Goal: Information Seeking & Learning: Learn about a topic

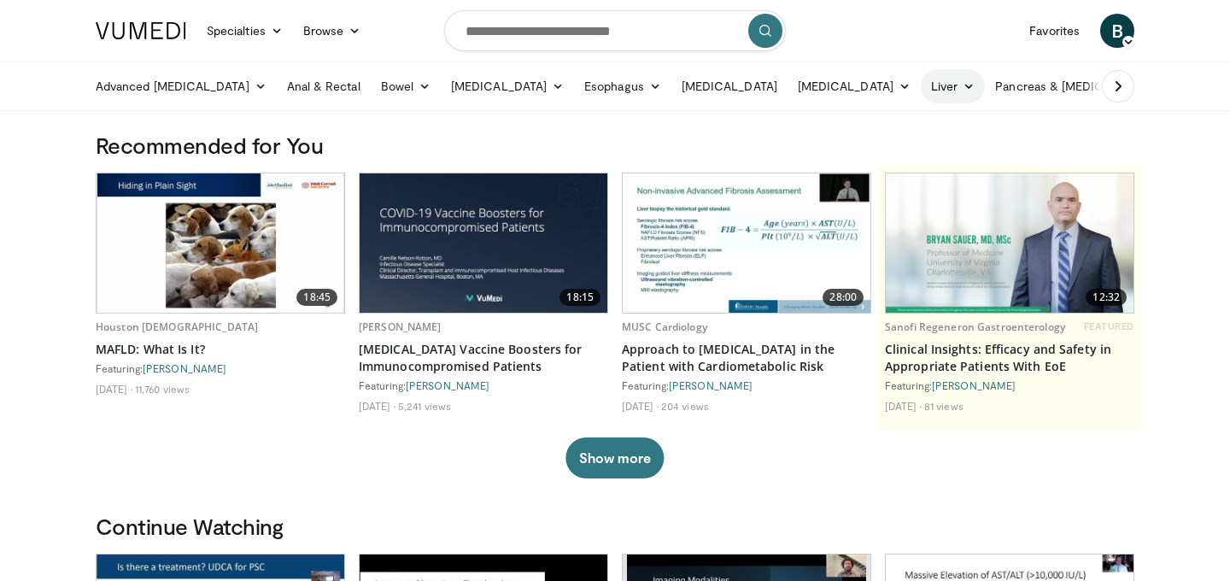
click at [921, 79] on link "Liver" at bounding box center [953, 86] width 64 height 34
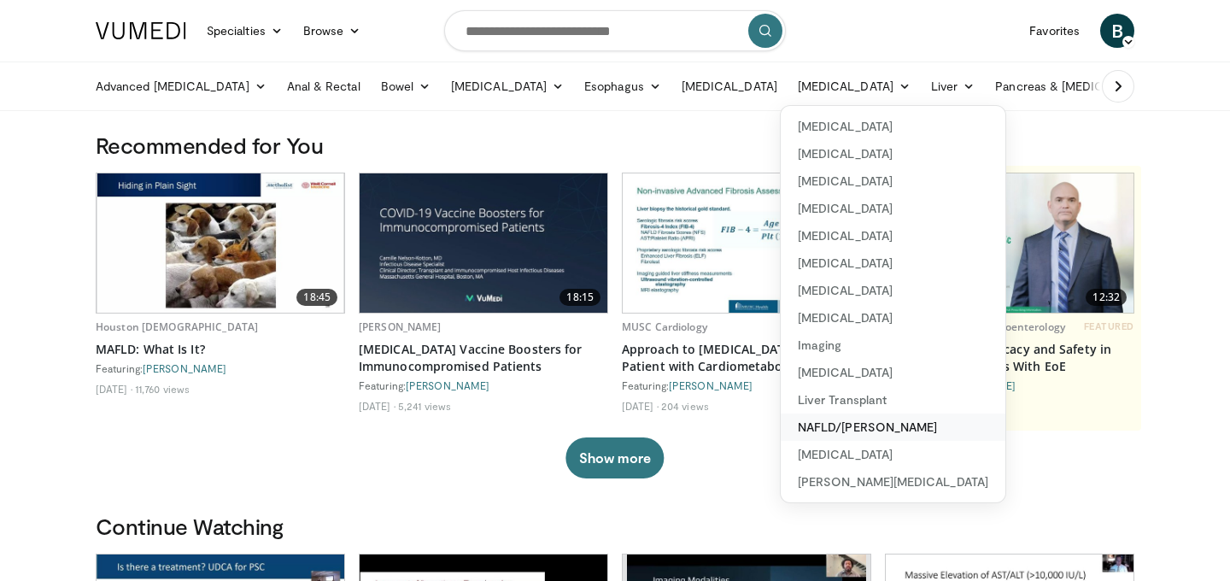
click at [816, 431] on link "NAFLD/[PERSON_NAME]" at bounding box center [893, 426] width 225 height 27
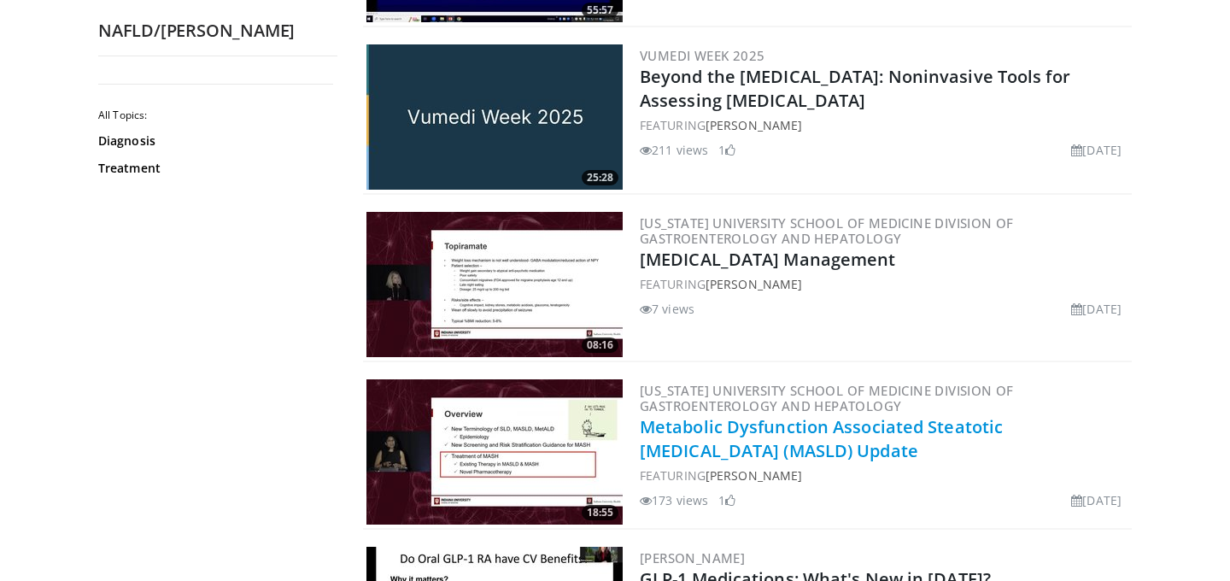
scroll to position [655, 0]
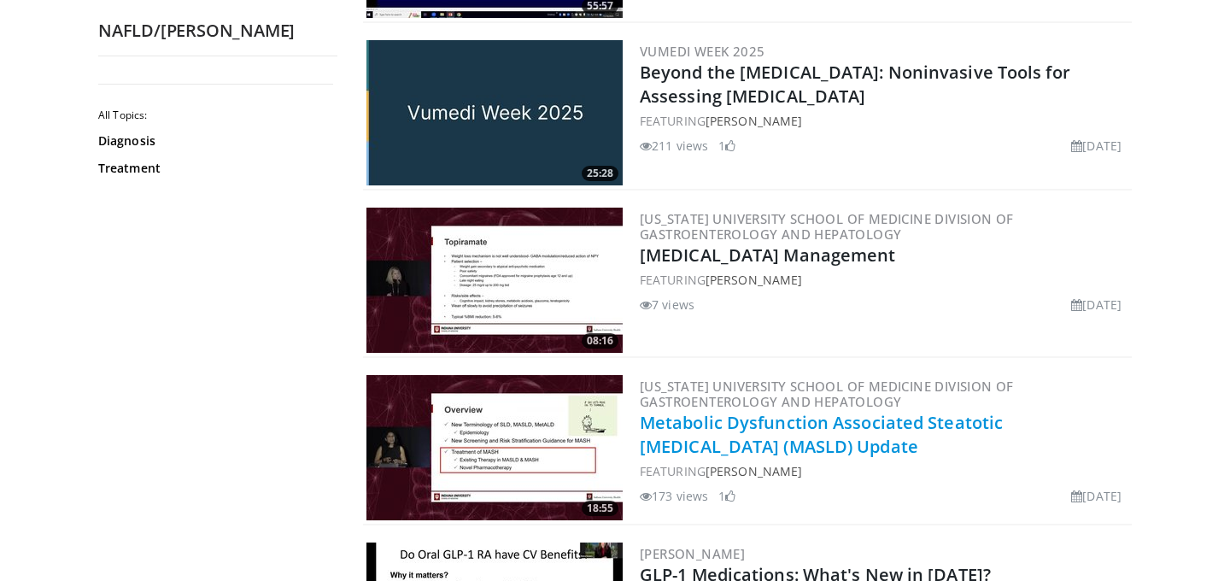
click at [727, 432] on link "Metabolic Dysfunction Associated Steatotic [MEDICAL_DATA] (MASLD) Update" at bounding box center [821, 434] width 363 height 47
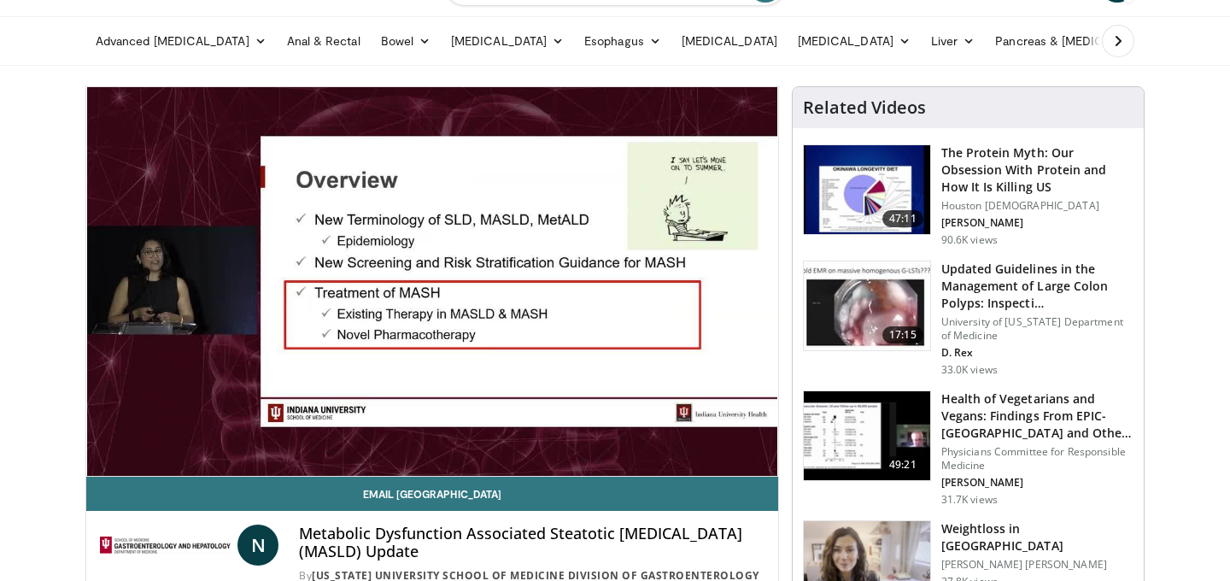
scroll to position [47, 0]
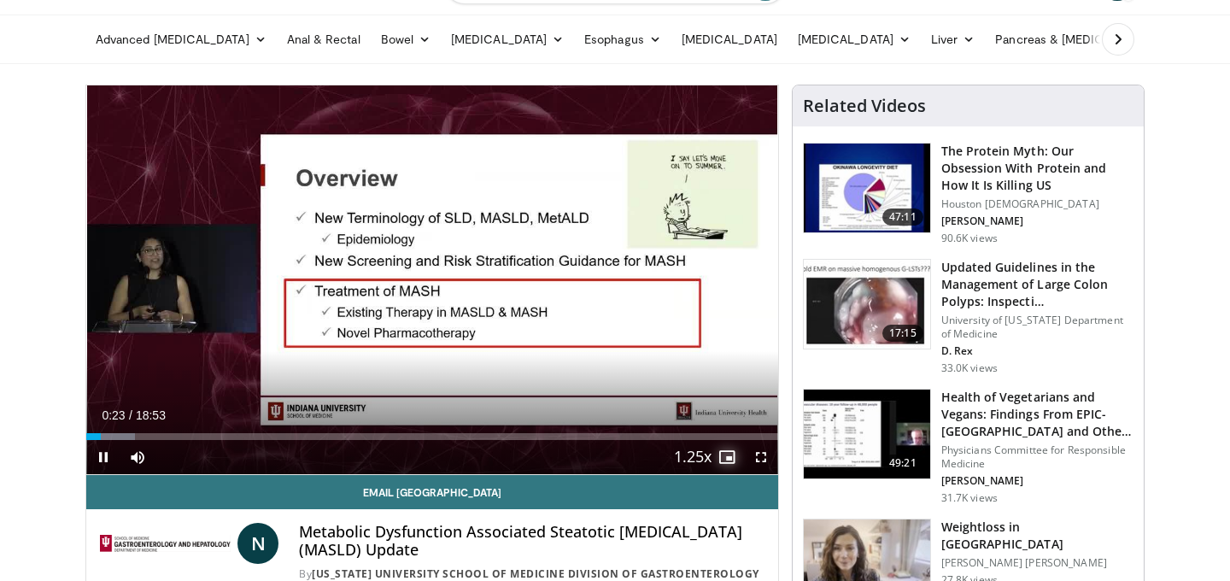
click at [710, 455] on span "Video Player" at bounding box center [727, 457] width 34 height 34
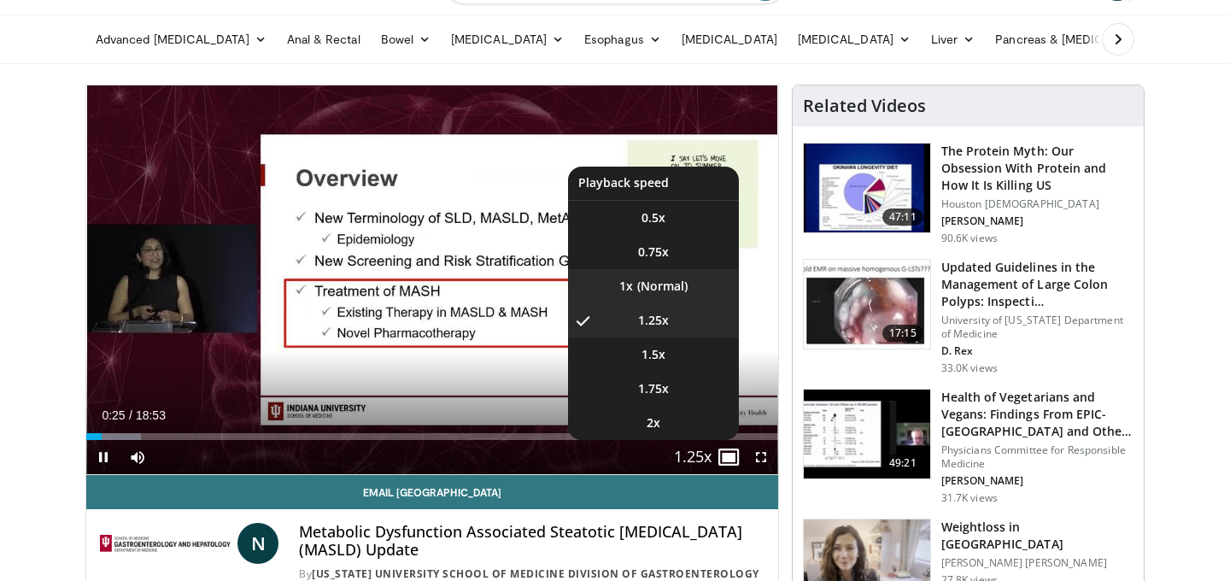
click at [649, 297] on li "1x" at bounding box center [653, 286] width 171 height 34
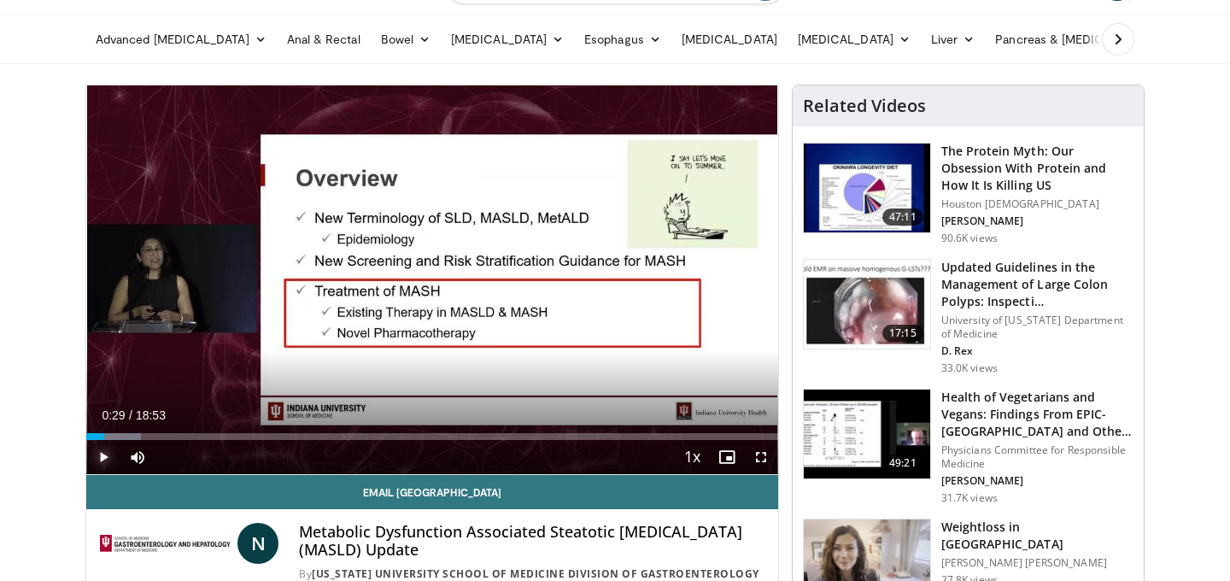
click at [101, 459] on span "Video Player" at bounding box center [103, 457] width 34 height 34
click at [105, 450] on span "Video Player" at bounding box center [103, 457] width 34 height 34
click at [95, 458] on span "Video Player" at bounding box center [103, 457] width 34 height 34
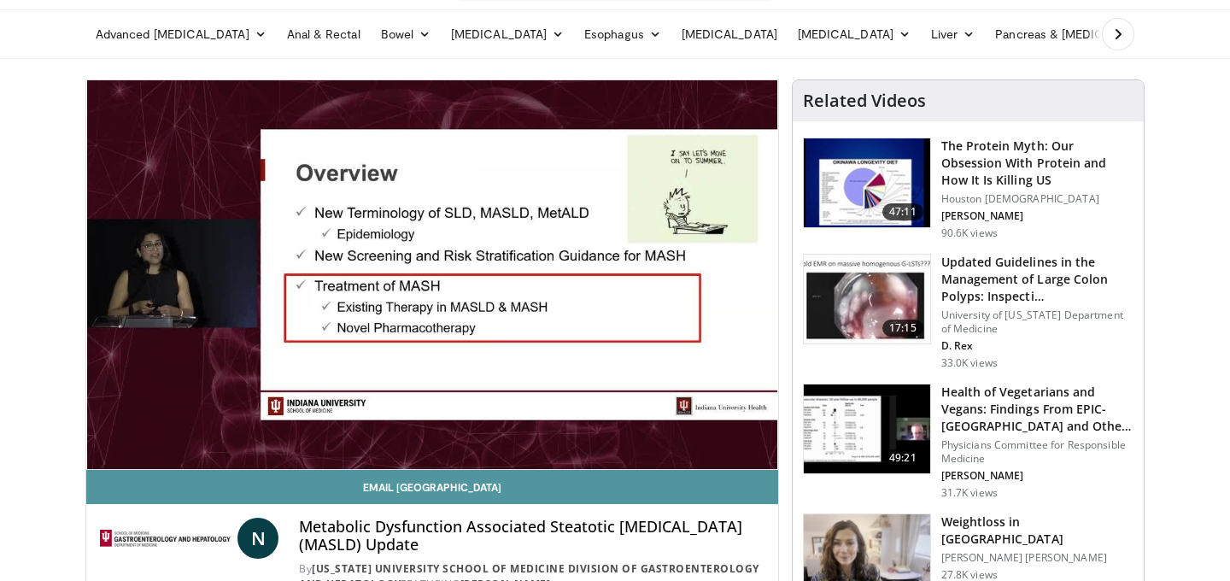
scroll to position [51, 0]
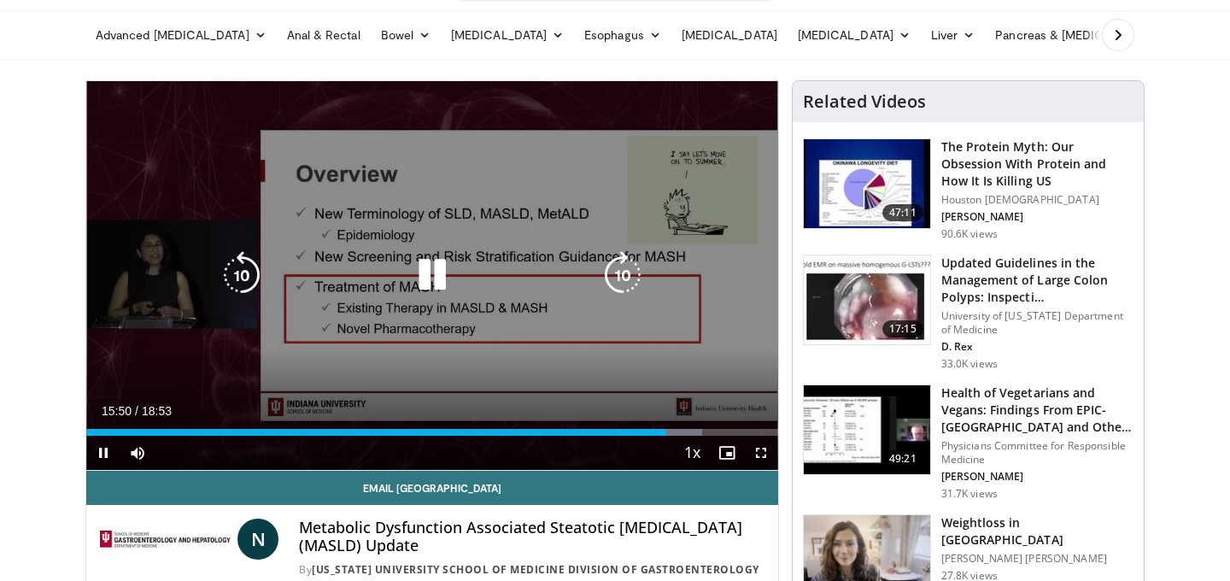
click at [426, 290] on icon "Video Player" at bounding box center [432, 275] width 48 height 48
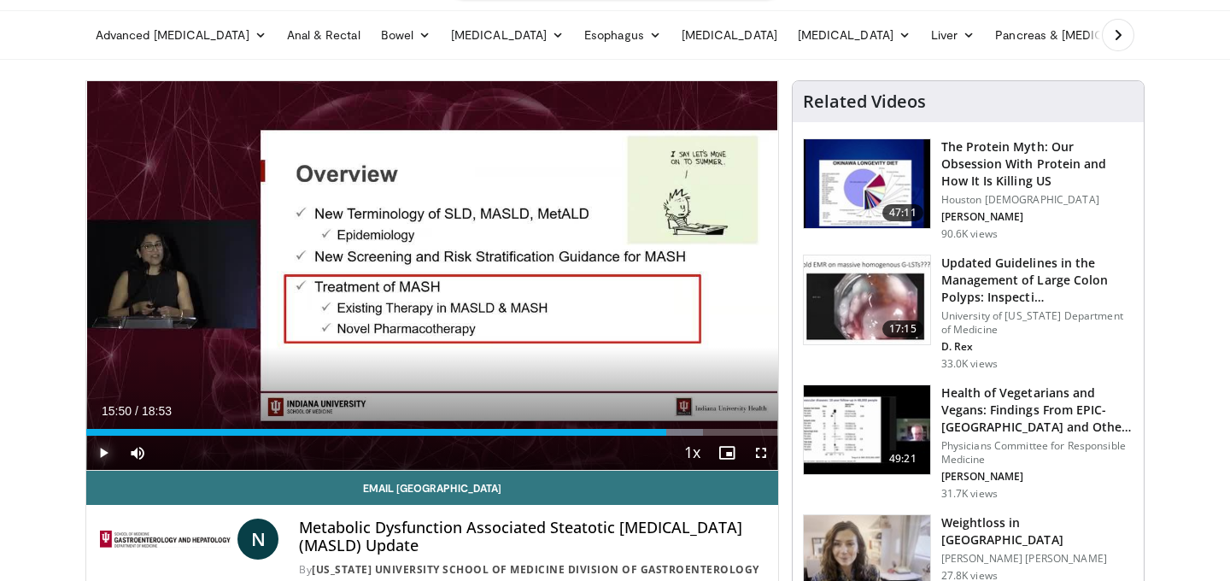
click at [97, 451] on span "Video Player" at bounding box center [103, 453] width 34 height 34
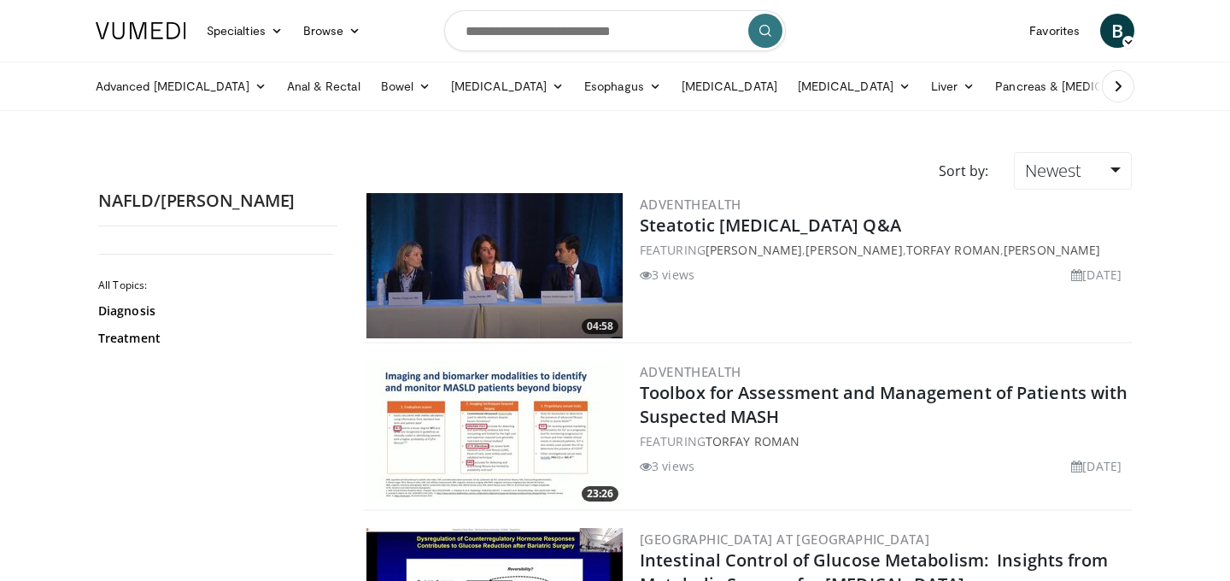
scroll to position [655, 0]
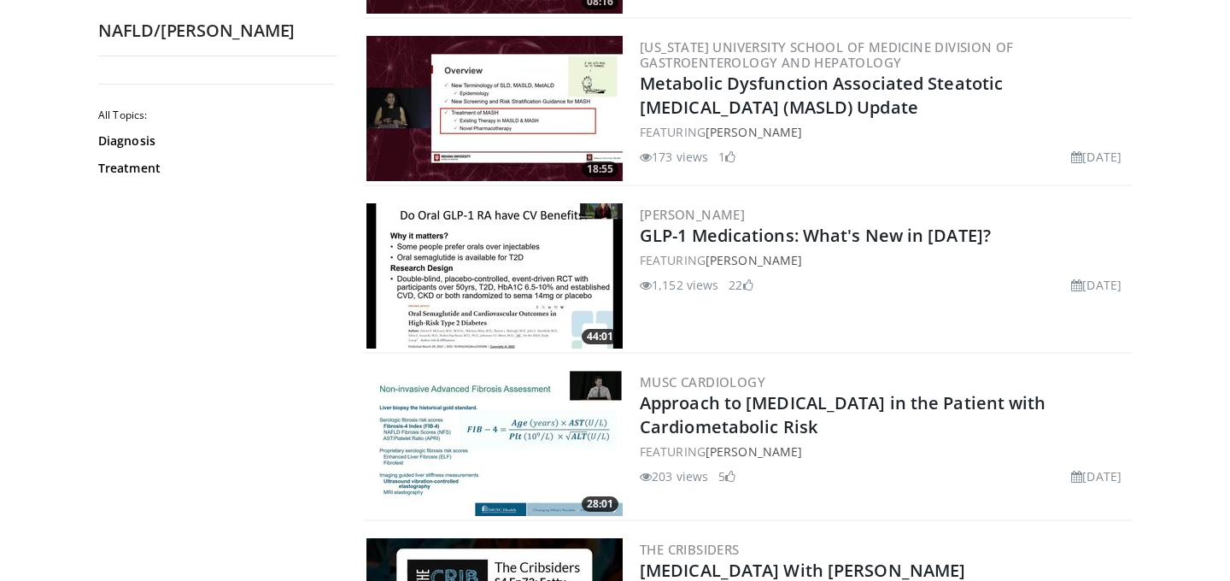
click at [558, 322] on img at bounding box center [494, 275] width 256 height 145
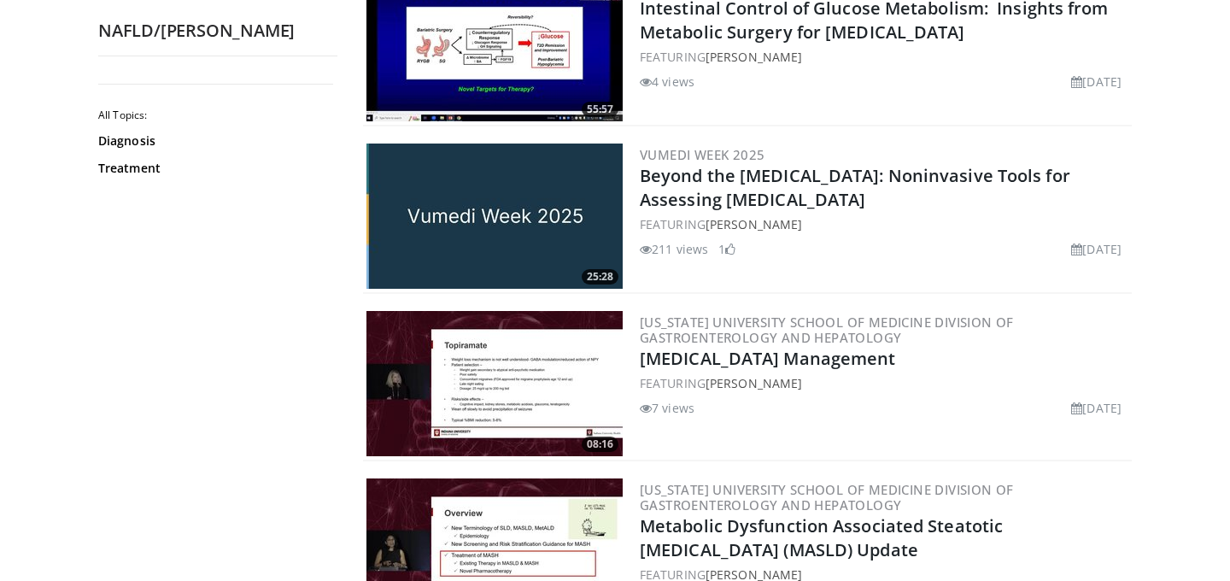
scroll to position [0, 0]
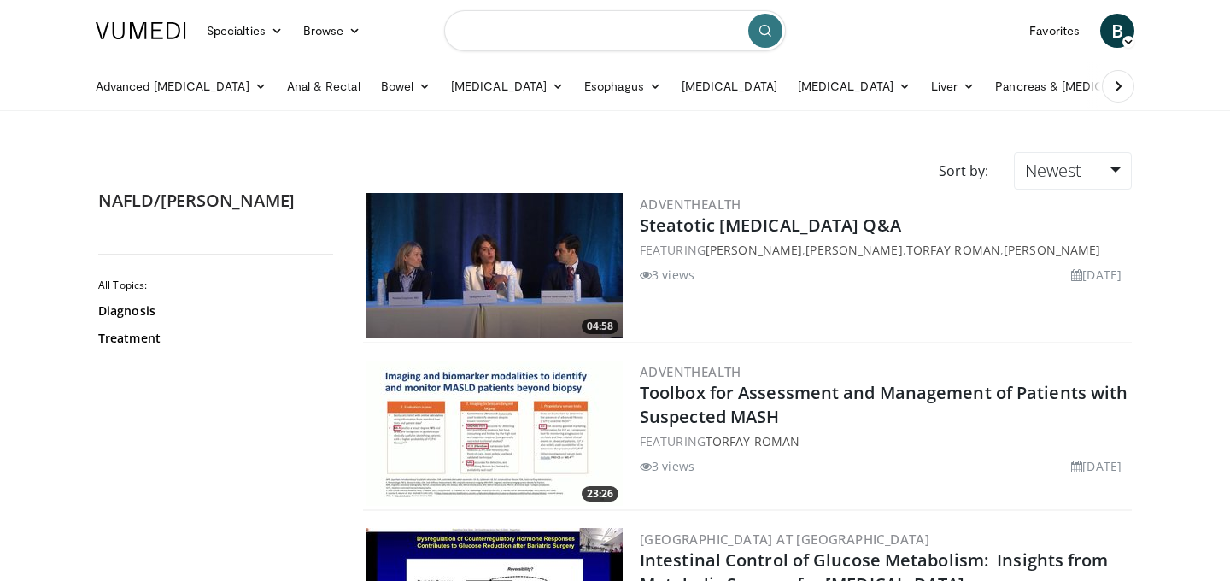
click at [589, 37] on input "Search topics, interventions" at bounding box center [615, 30] width 342 height 41
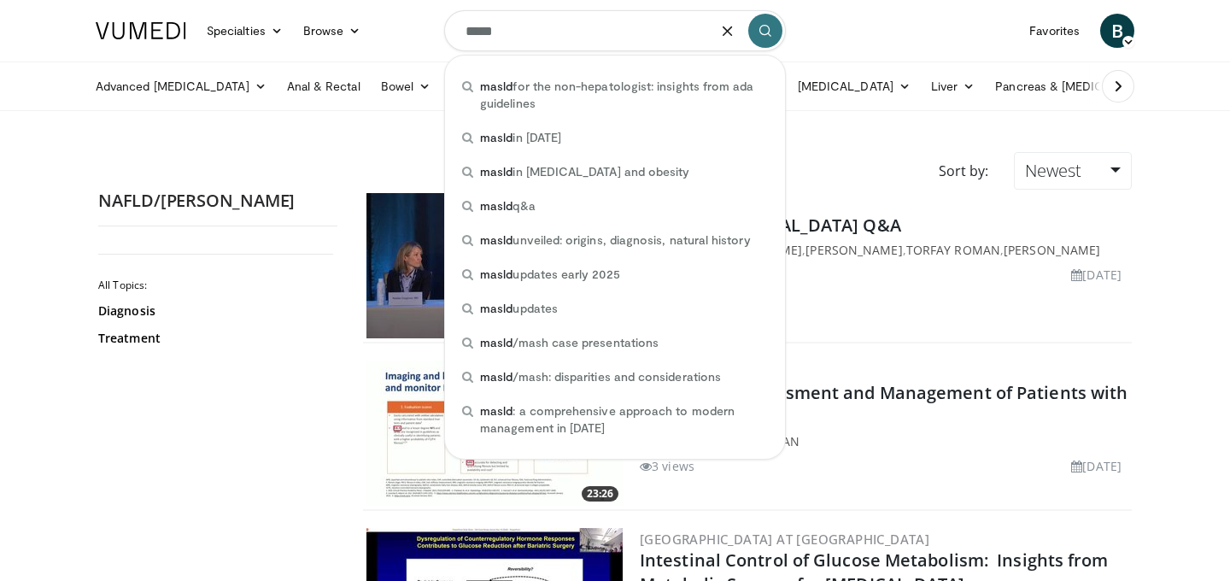
type input "*****"
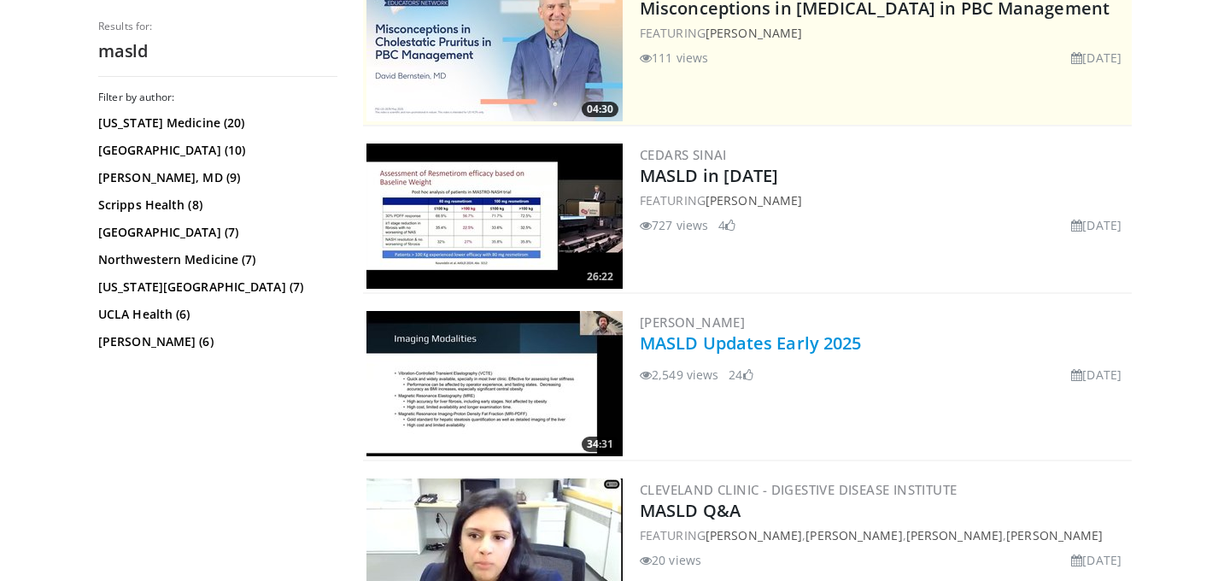
scroll to position [427, 0]
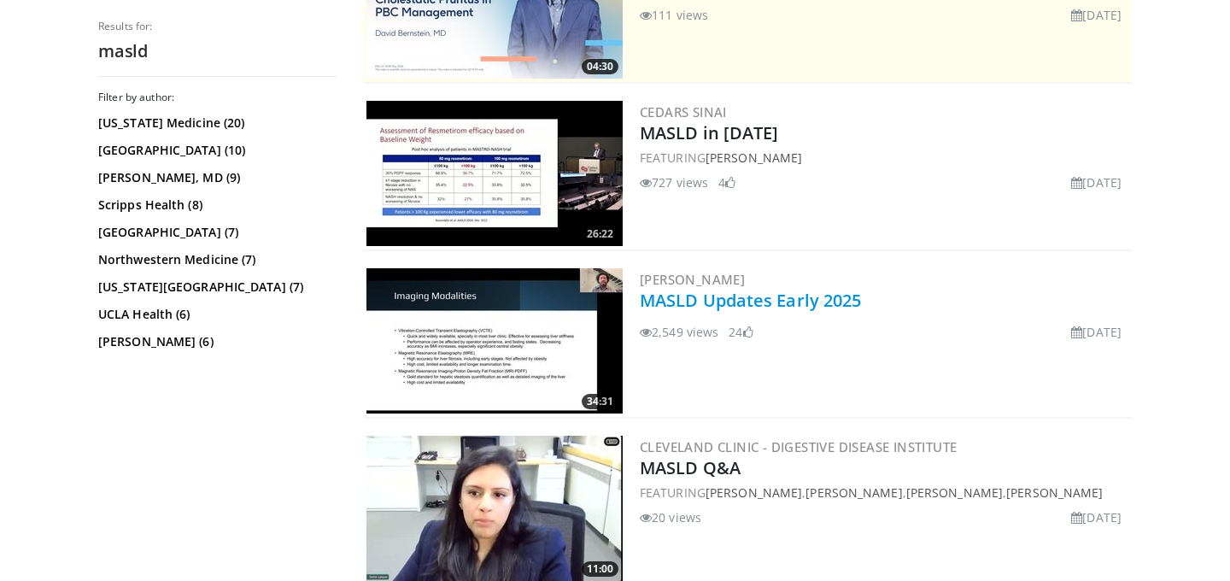
click at [717, 296] on link "MASLD Updates Early 2025" at bounding box center [750, 300] width 221 height 23
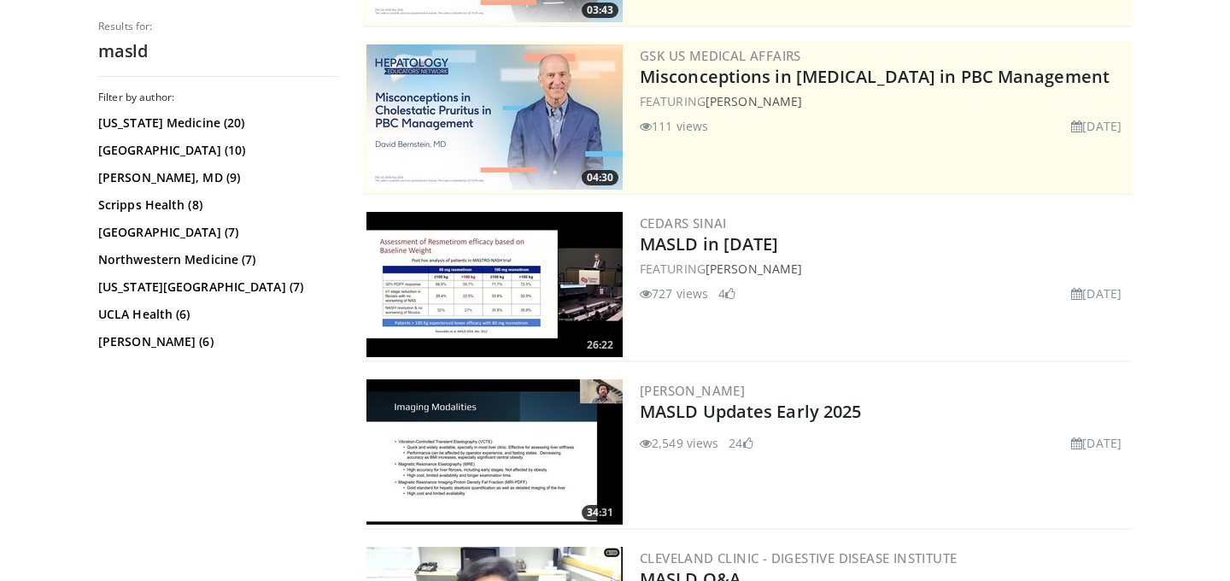
scroll to position [0, 0]
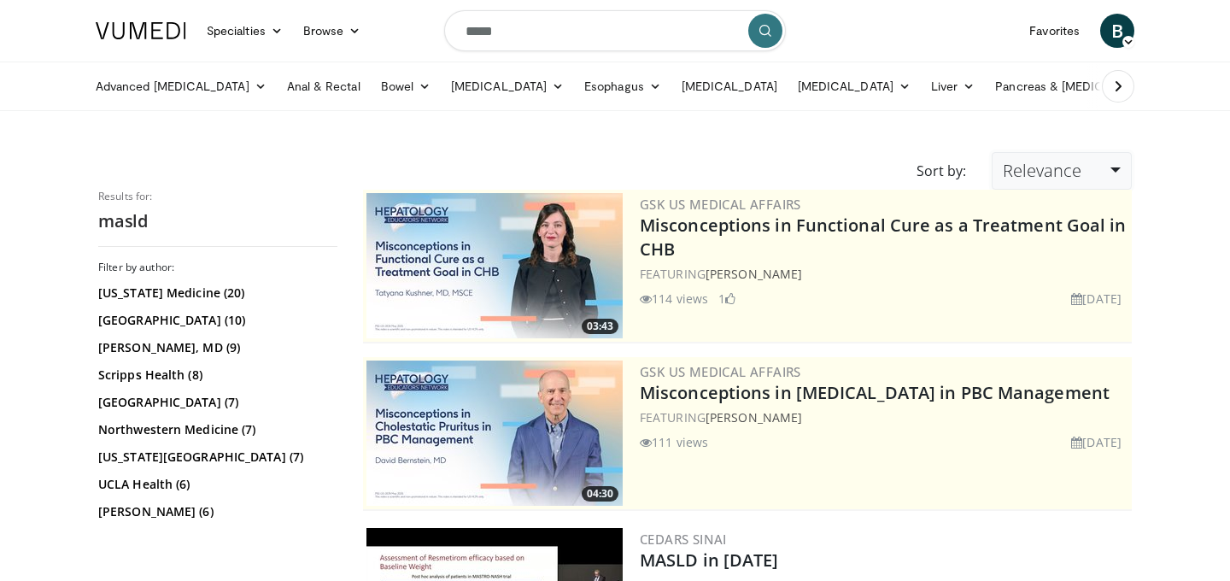
click at [1043, 157] on link "Relevance" at bounding box center [1062, 171] width 140 height 38
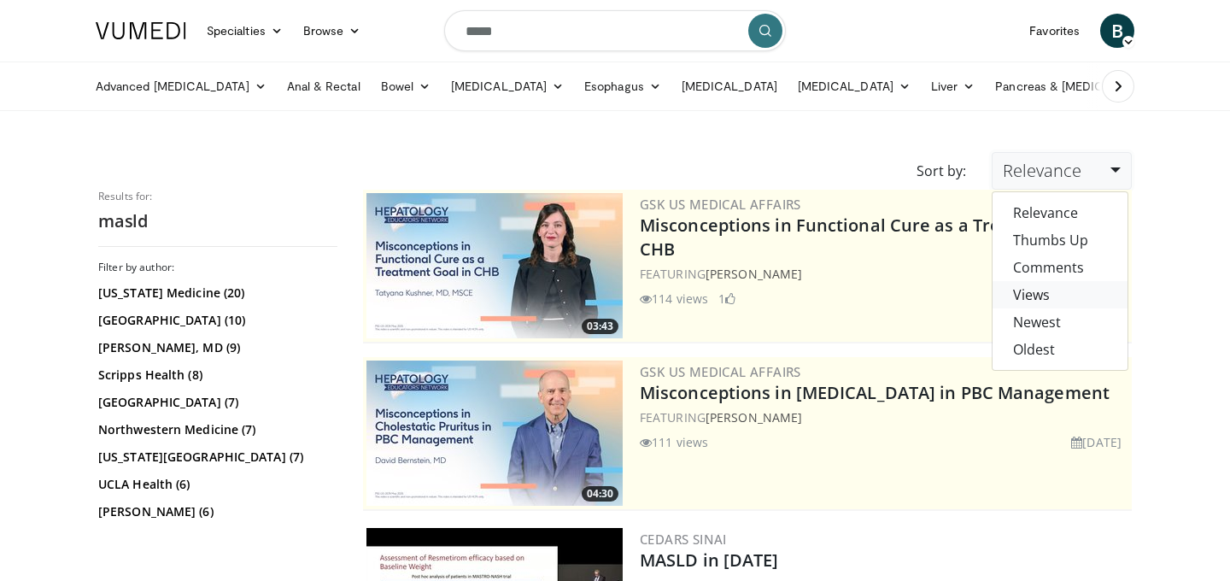
click at [1056, 287] on link "Views" at bounding box center [1059, 294] width 135 height 27
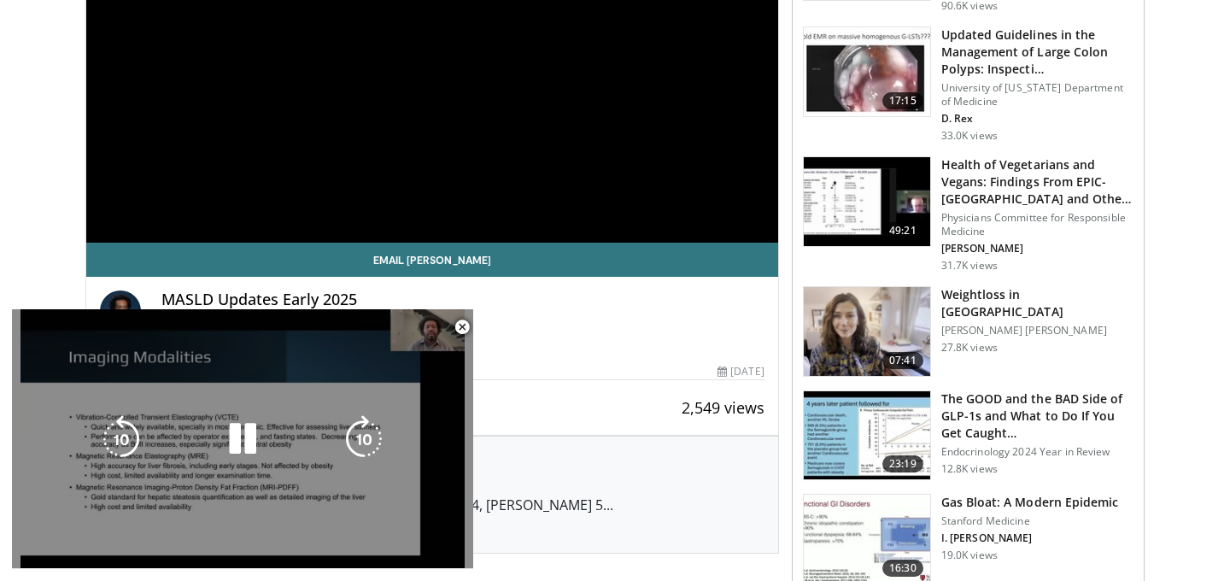
scroll to position [283, 0]
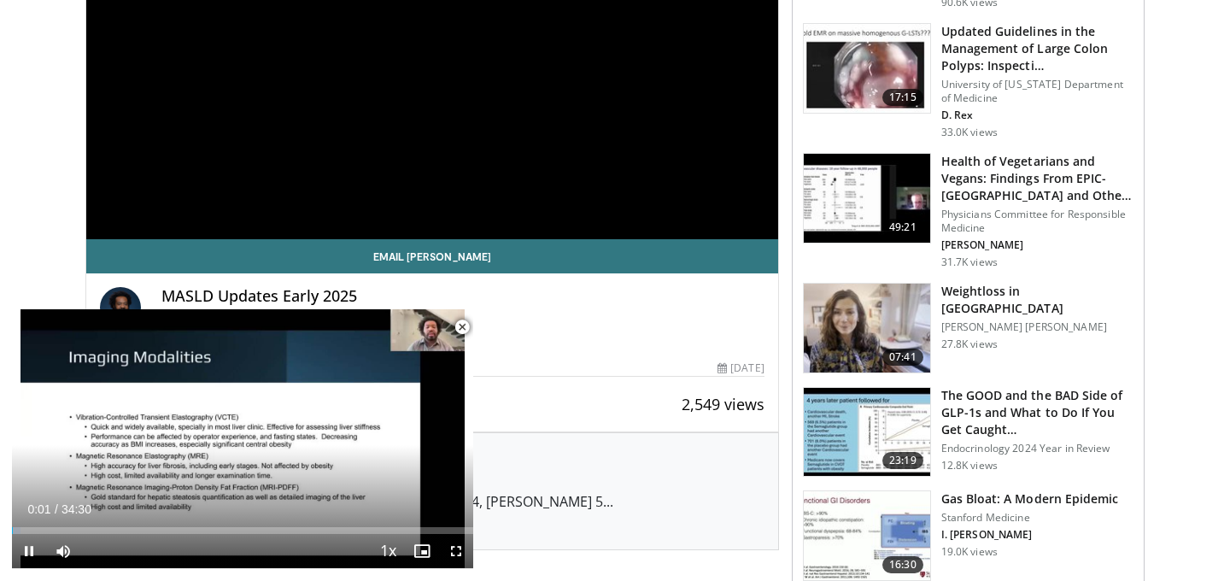
click at [461, 325] on span "Video Player" at bounding box center [462, 327] width 34 height 34
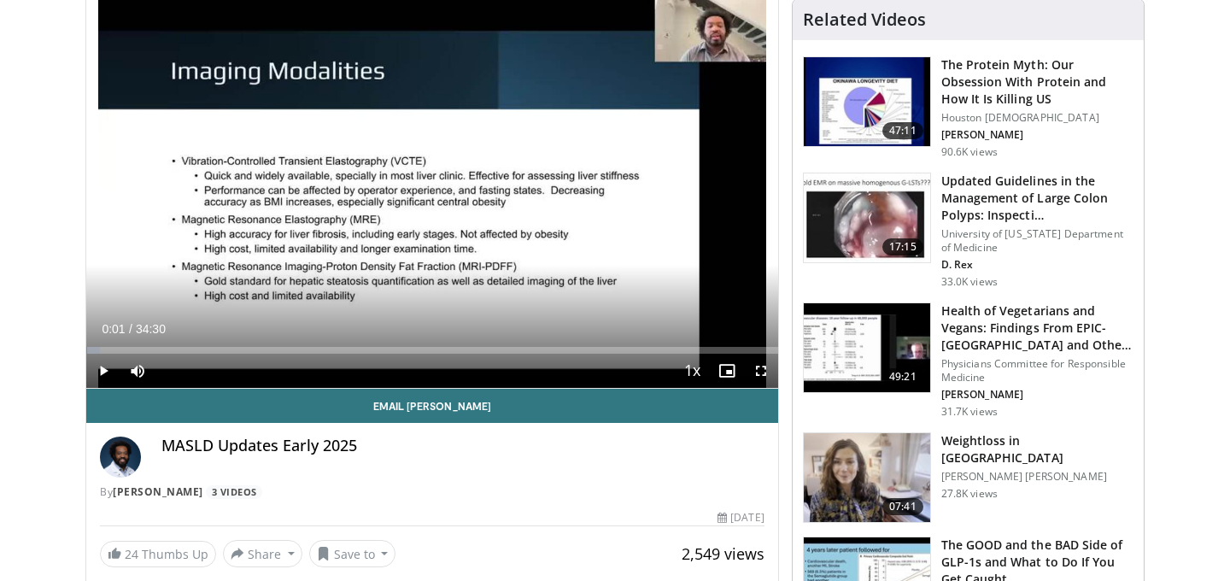
scroll to position [0, 0]
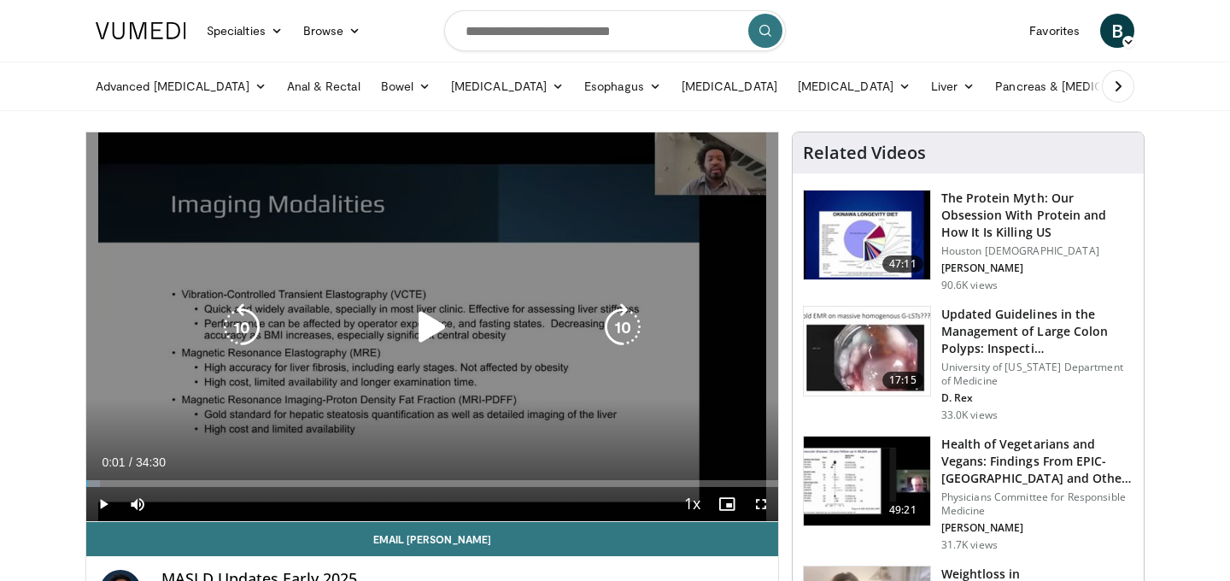
click at [424, 330] on icon "Video Player" at bounding box center [432, 327] width 48 height 48
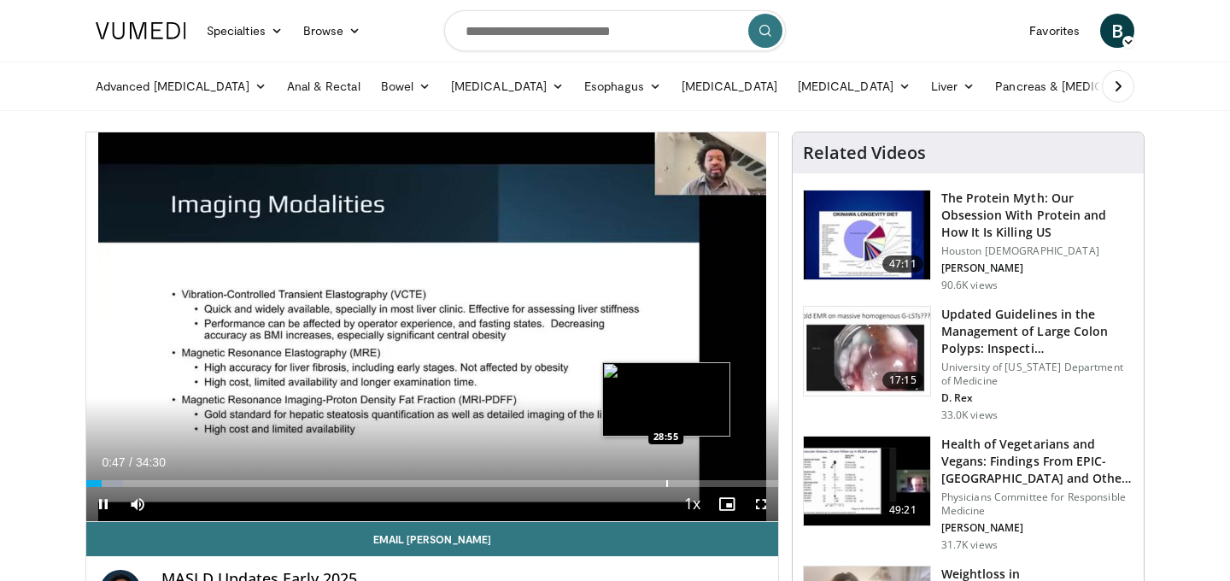
click at [666, 486] on div "Progress Bar" at bounding box center [667, 483] width 2 height 7
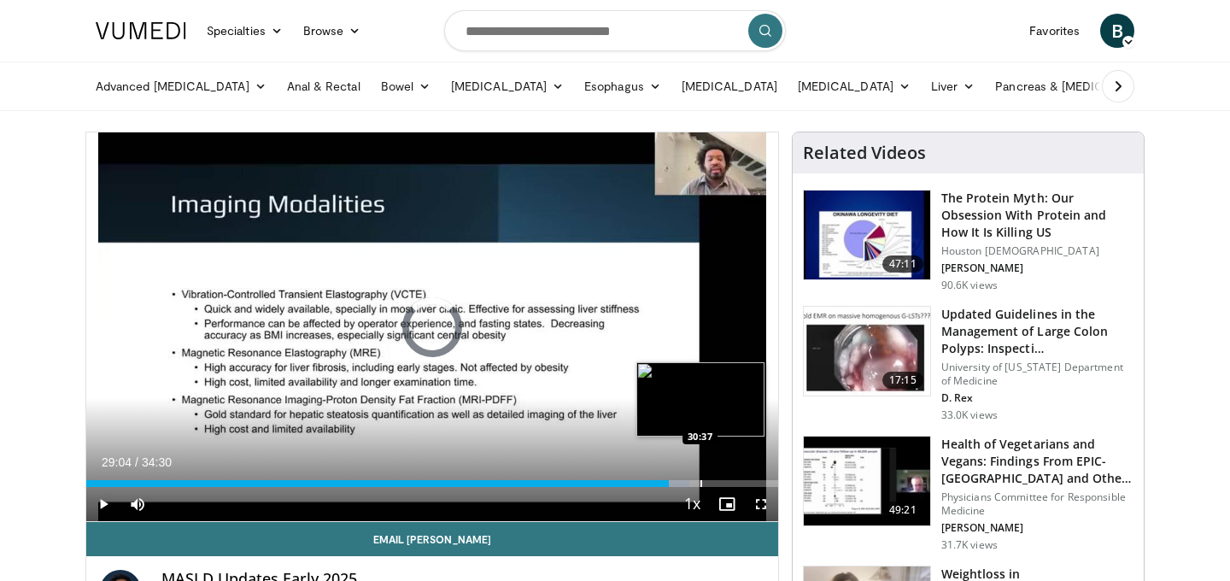
click at [700, 483] on div "Progress Bar" at bounding box center [701, 483] width 2 height 7
click at [720, 480] on div "Progress Bar" at bounding box center [721, 483] width 2 height 7
click at [737, 481] on div "Progress Bar" at bounding box center [738, 483] width 2 height 7
click at [703, 482] on div "Progress Bar" at bounding box center [704, 483] width 2 height 7
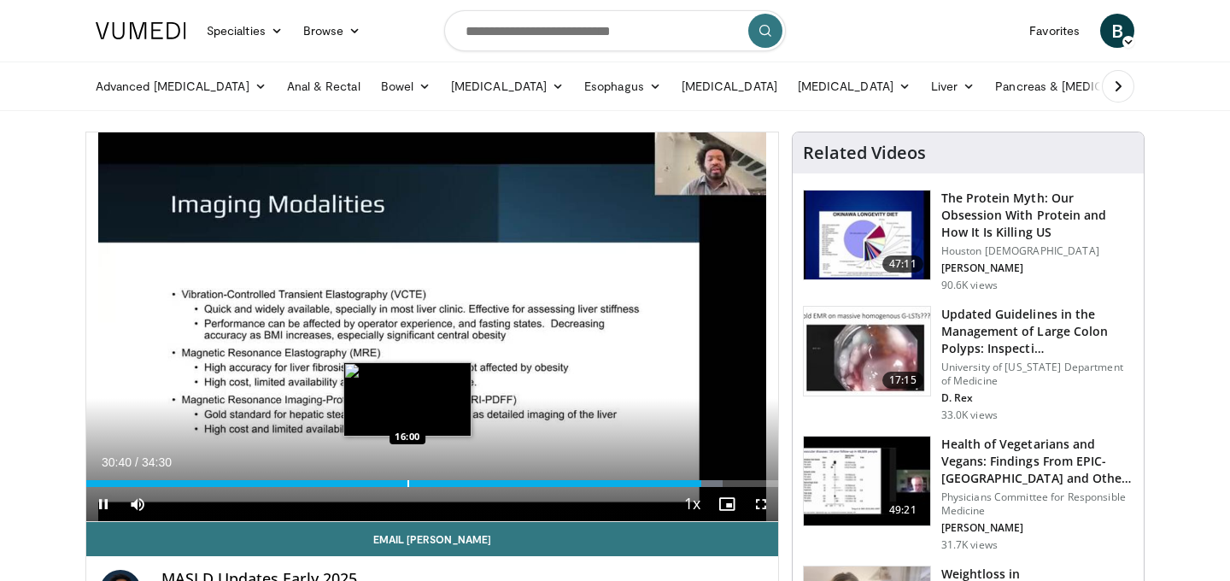
click at [407, 479] on div "Loaded : 92.01% 30:40 16:00" at bounding box center [432, 479] width 692 height 16
